Goal: Task Accomplishment & Management: Use online tool/utility

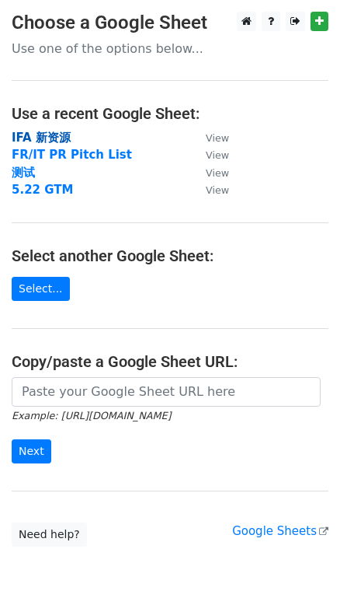
click at [40, 135] on strong "IFA 新资源" at bounding box center [41, 138] width 59 height 14
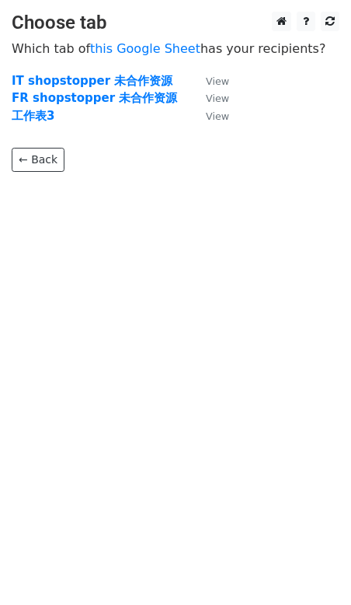
click at [47, 136] on p "← Back" at bounding box center [176, 147] width 328 height 47
click at [38, 114] on strong "工作表3" at bounding box center [33, 116] width 43 height 14
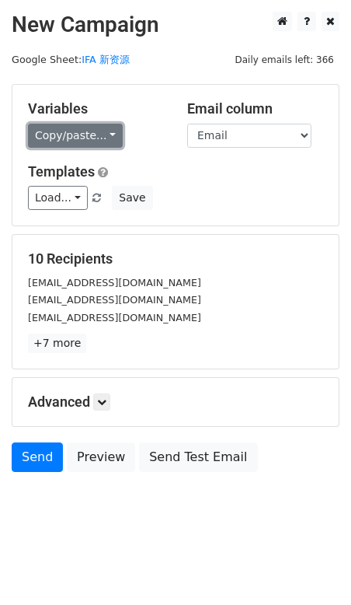
click at [105, 132] on link "Copy/paste..." at bounding box center [75, 136] width 95 height 24
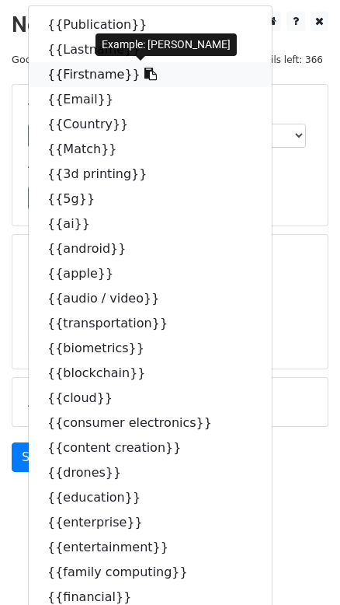
click at [145, 70] on icon at bounding box center [151, 74] width 12 height 12
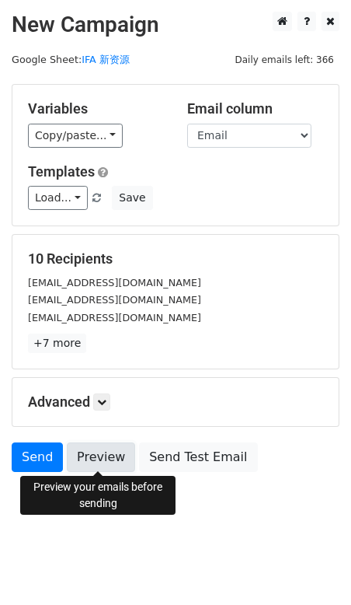
click at [117, 455] on link "Preview" at bounding box center [101, 457] width 68 height 30
click at [103, 452] on link "Preview" at bounding box center [101, 457] width 68 height 30
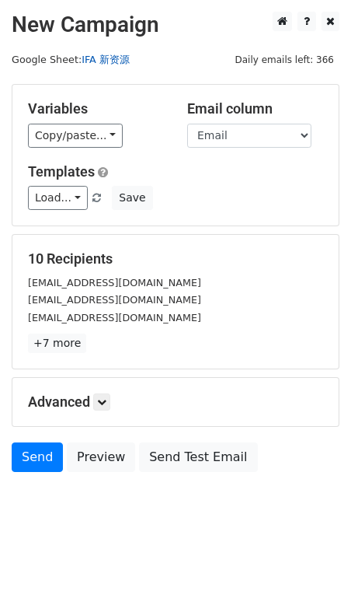
click at [104, 58] on link "IFA 新资源" at bounding box center [106, 60] width 48 height 12
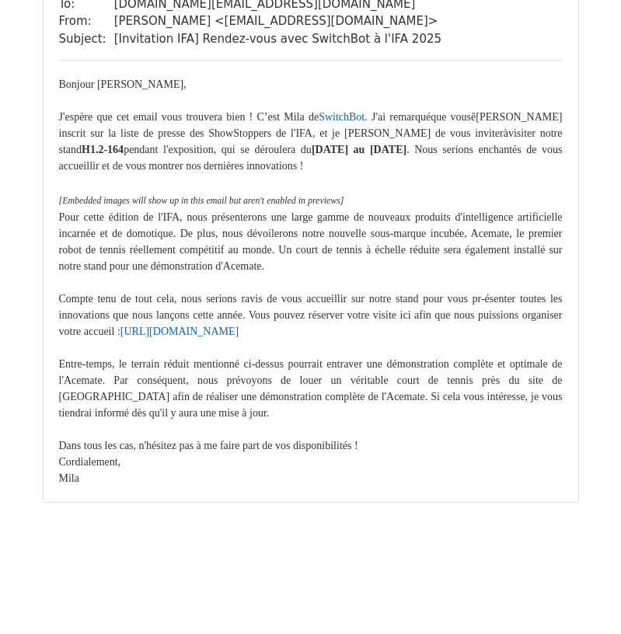
scroll to position [5369, 0]
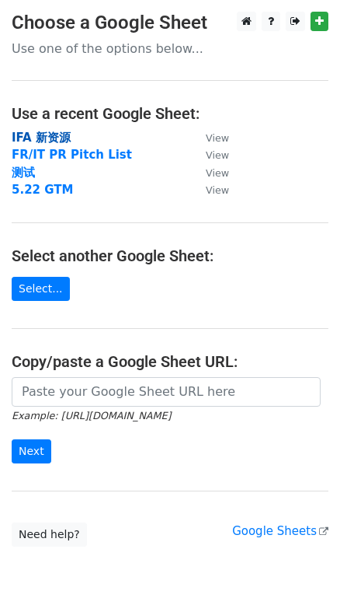
click at [47, 136] on strong "IFA 新资源" at bounding box center [41, 138] width 59 height 14
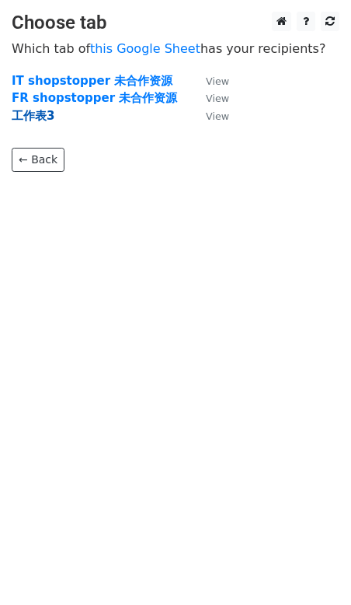
click at [24, 114] on strong "工作表3" at bounding box center [33, 116] width 43 height 14
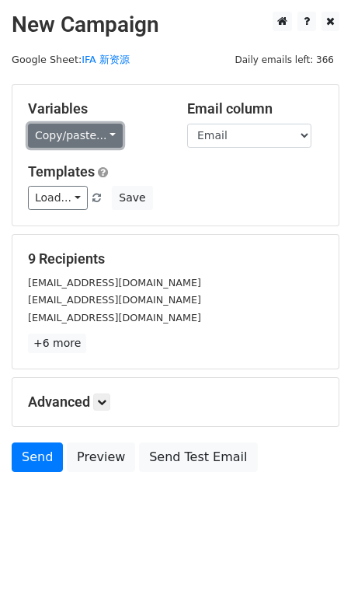
click at [107, 132] on link "Copy/paste..." at bounding box center [75, 136] width 95 height 24
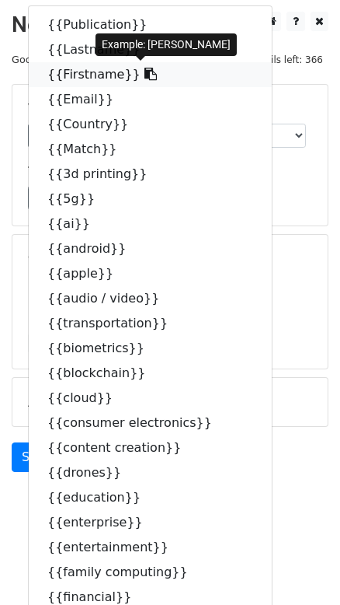
click at [145, 71] on icon at bounding box center [151, 74] width 12 height 12
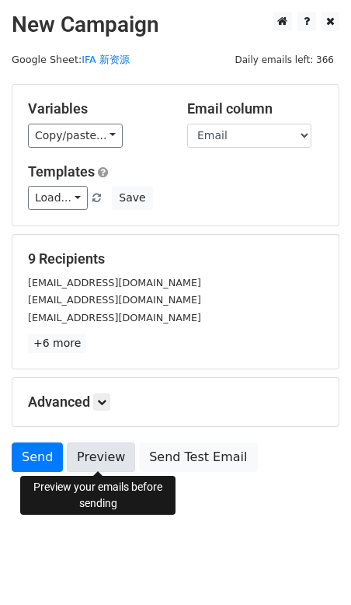
click at [109, 455] on link "Preview" at bounding box center [101, 457] width 68 height 30
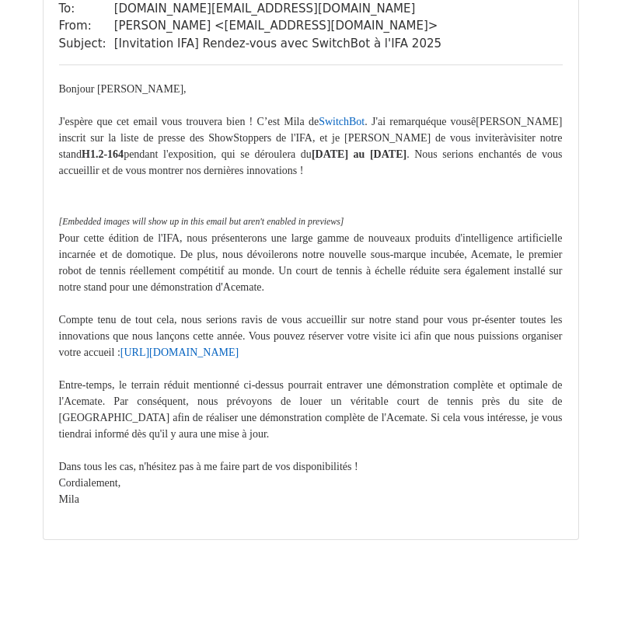
scroll to position [5086, 0]
